Goal: Transaction & Acquisition: Purchase product/service

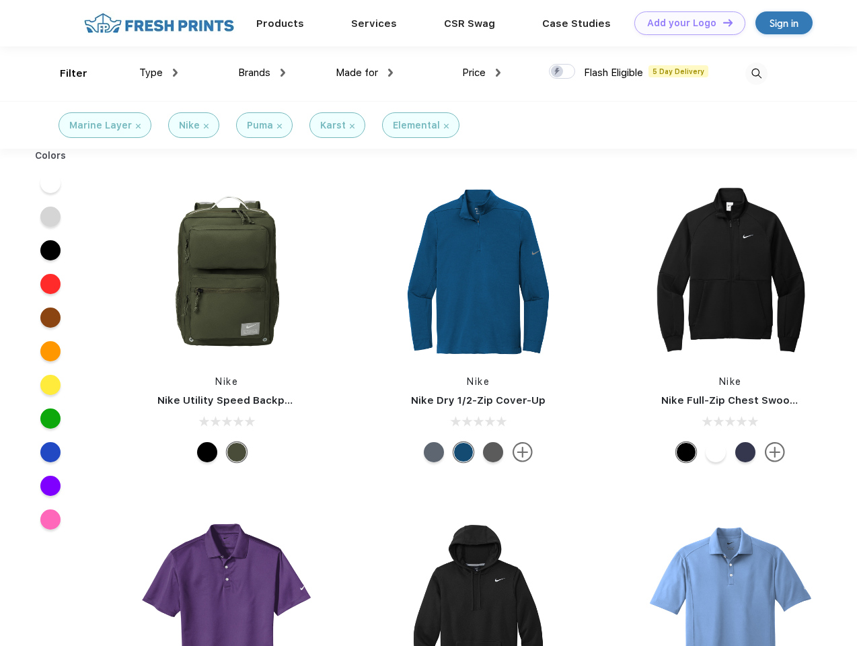
click at [685, 23] on link "Add your Logo Design Tool" at bounding box center [689, 23] width 111 height 24
click at [65, 73] on div "Filter" at bounding box center [74, 73] width 28 height 15
click at [159, 73] on span "Type" at bounding box center [151, 73] width 24 height 12
click at [262, 73] on span "Brands" at bounding box center [254, 73] width 32 height 12
click at [365, 73] on span "Made for" at bounding box center [357, 73] width 42 height 12
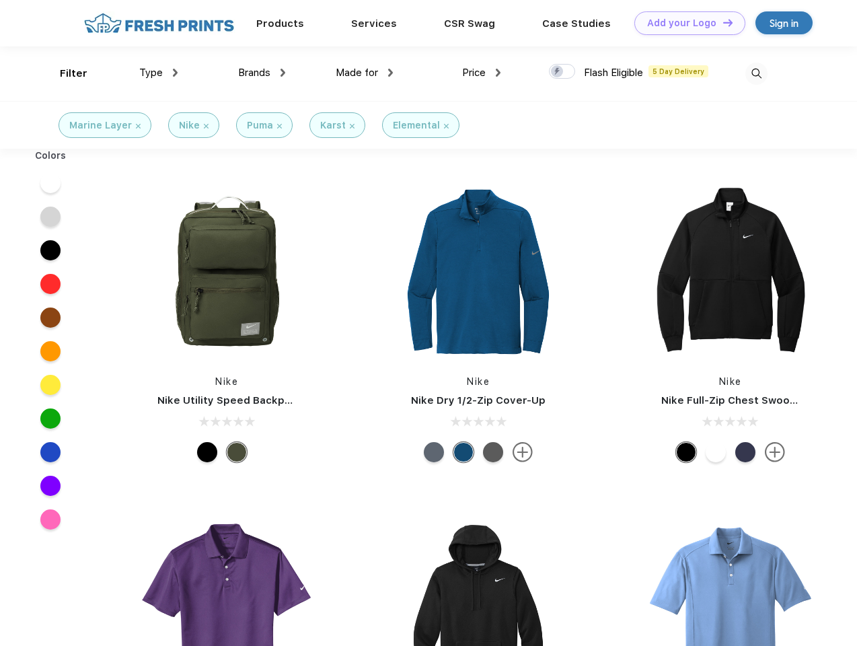
click at [482, 73] on span "Price" at bounding box center [474, 73] width 24 height 12
click at [562, 72] on div at bounding box center [562, 71] width 26 height 15
click at [558, 72] on input "checkbox" at bounding box center [553, 67] width 9 height 9
click at [756, 73] on img at bounding box center [756, 74] width 22 height 22
click at [50, 183] on div at bounding box center [51, 183] width 52 height 34
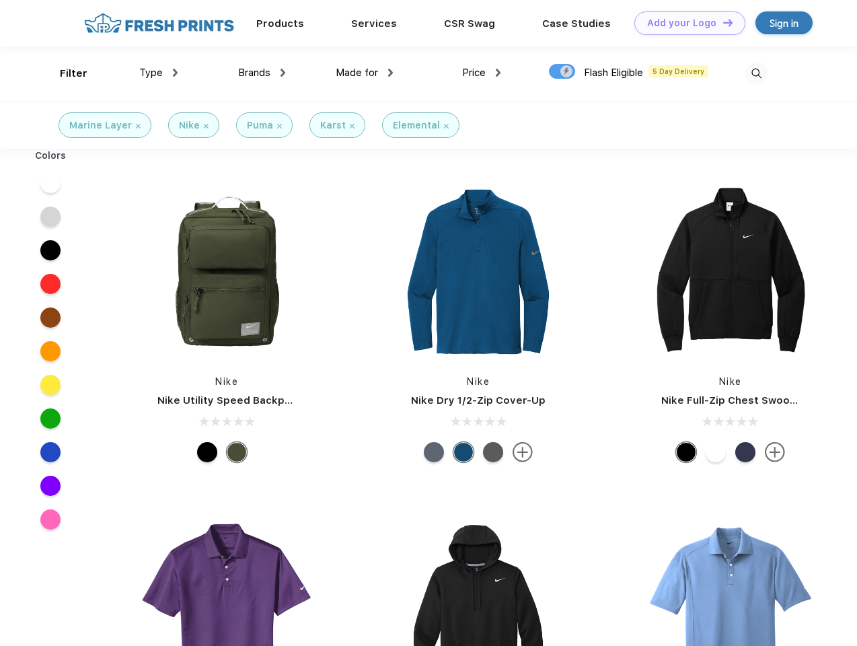
click at [50, 217] on div at bounding box center [51, 217] width 52 height 34
